Goal: Task Accomplishment & Management: Use online tool/utility

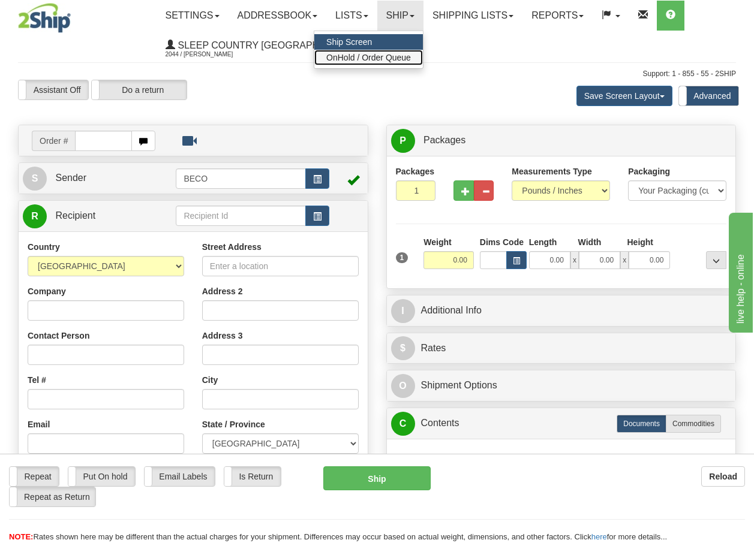
click at [406, 56] on span "OnHold / Order Queue" at bounding box center [368, 58] width 85 height 10
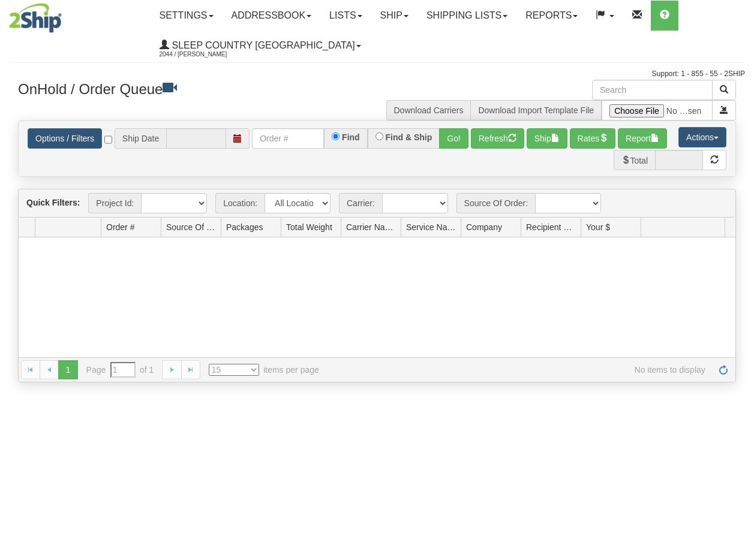
type input "[DATE]"
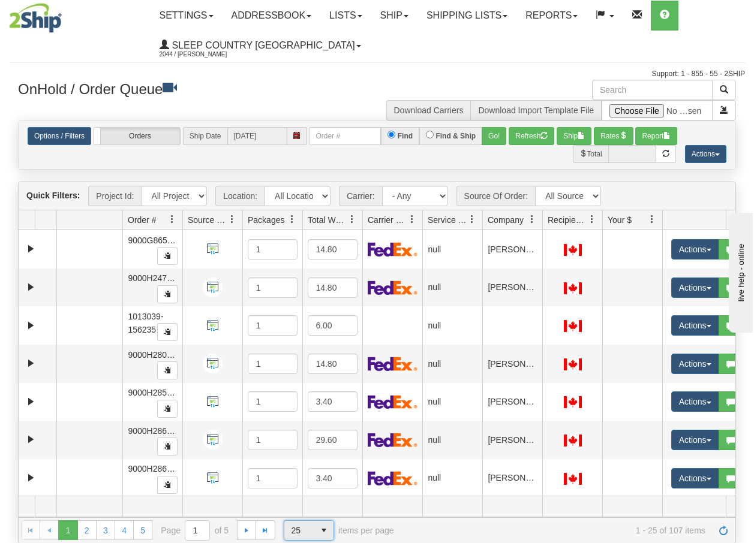
click at [322, 533] on span "select" at bounding box center [323, 530] width 19 height 19
click at [299, 515] on span "100" at bounding box center [295, 512] width 14 height 12
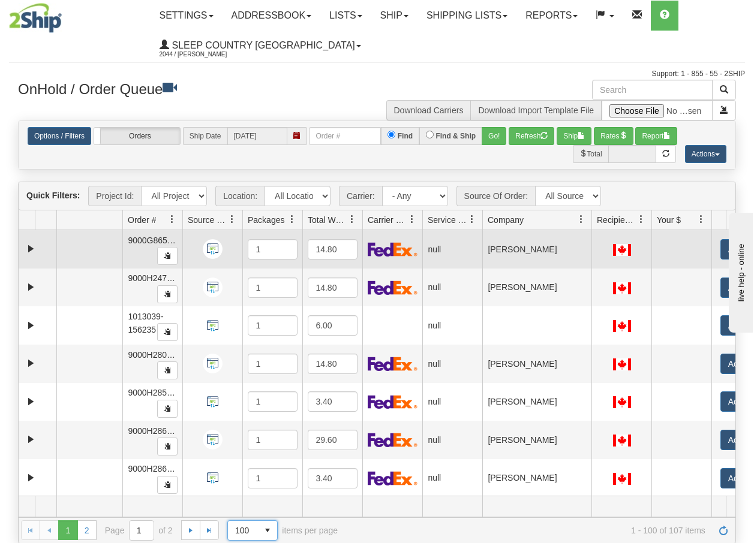
drag, startPoint x: 540, startPoint y: 226, endPoint x: 597, endPoint y: 234, distance: 57.0
click at [597, 234] on div "Quick Filters: Project Id: All Projects Location: All Locations BECO Carrier: -…" at bounding box center [377, 363] width 718 height 362
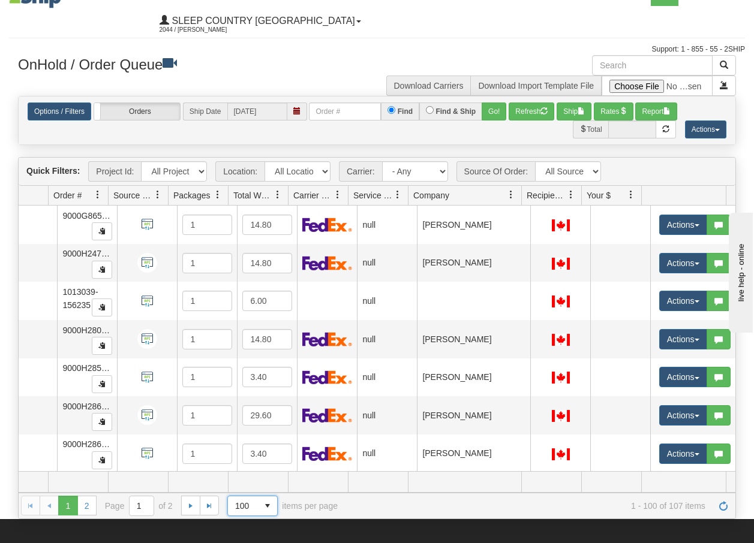
scroll to position [48, 0]
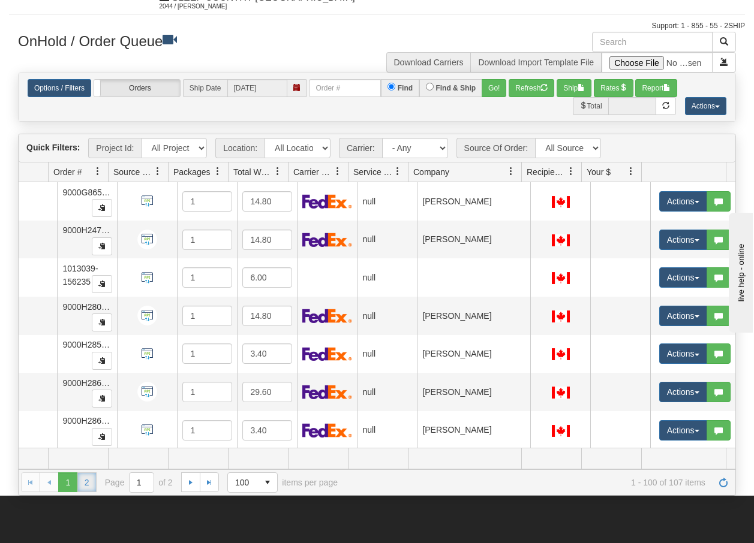
click at [88, 484] on link "2" at bounding box center [86, 482] width 19 height 19
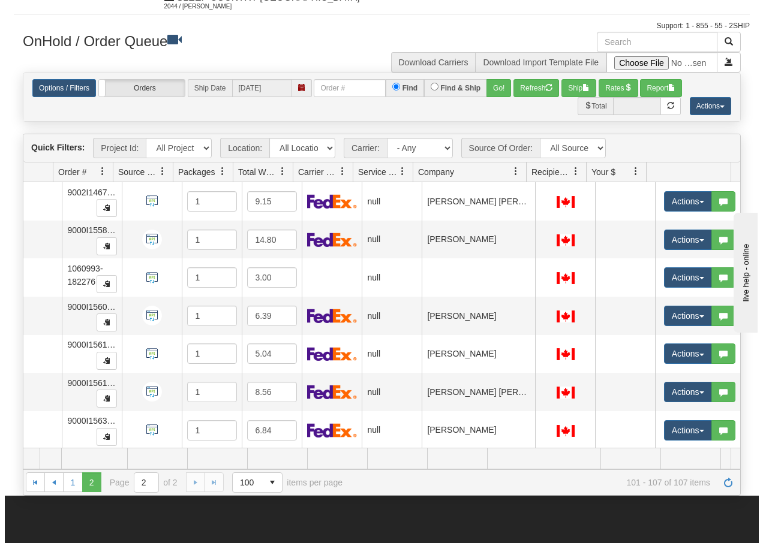
scroll to position [0, 74]
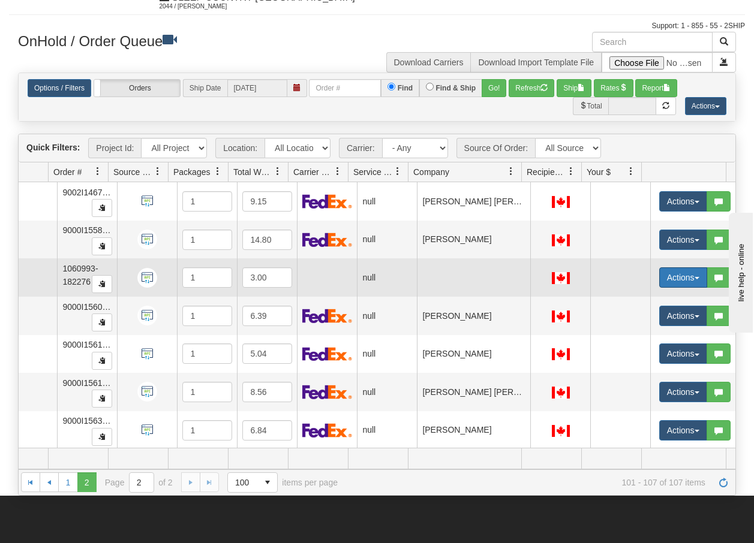
click at [694, 278] on span "button" at bounding box center [696, 278] width 5 height 2
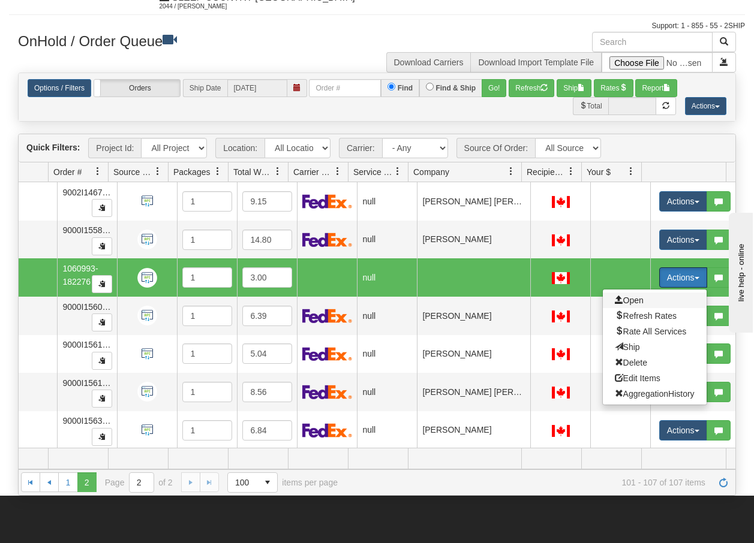
click at [628, 299] on span "Open" at bounding box center [629, 301] width 29 height 10
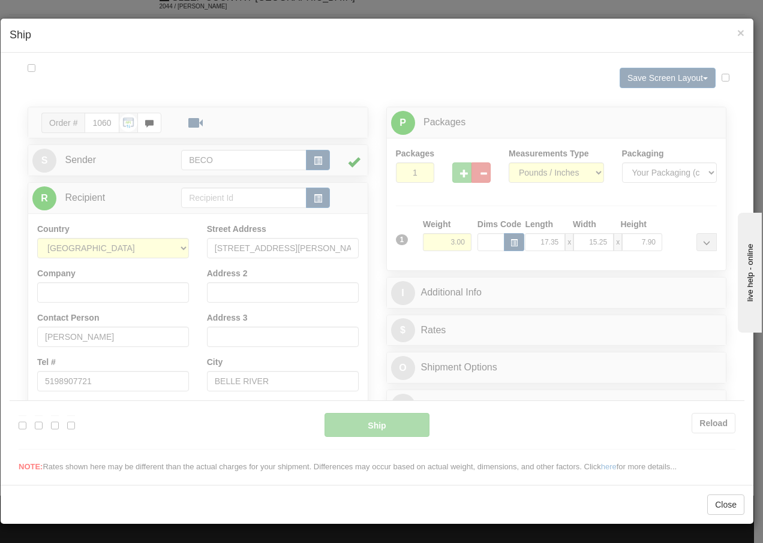
scroll to position [0, 0]
type input "13:14"
type input "16:00"
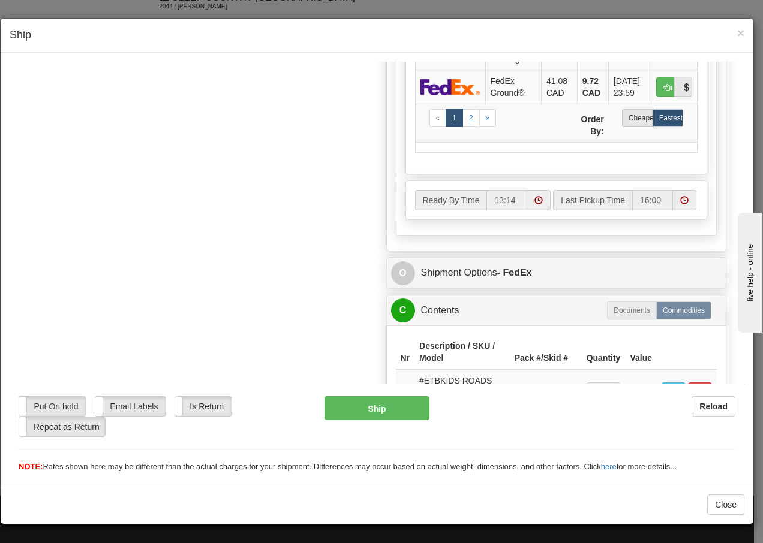
scroll to position [747, 0]
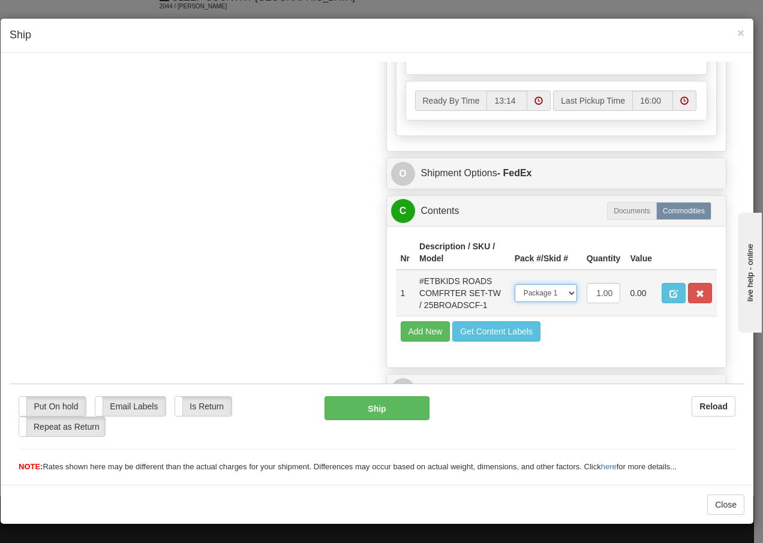
click at [563, 290] on select "-- Not Assigned -- Package 1" at bounding box center [546, 293] width 62 height 18
select select
click at [515, 284] on select "-- Not Assigned -- Package 1" at bounding box center [546, 293] width 62 height 18
click at [742, 34] on span "×" at bounding box center [740, 33] width 7 height 14
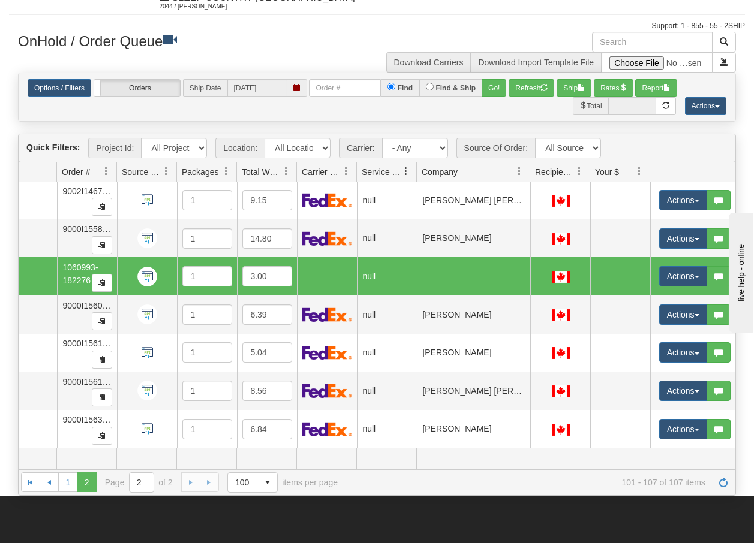
scroll to position [0, 66]
